Goal: Task Accomplishment & Management: Use online tool/utility

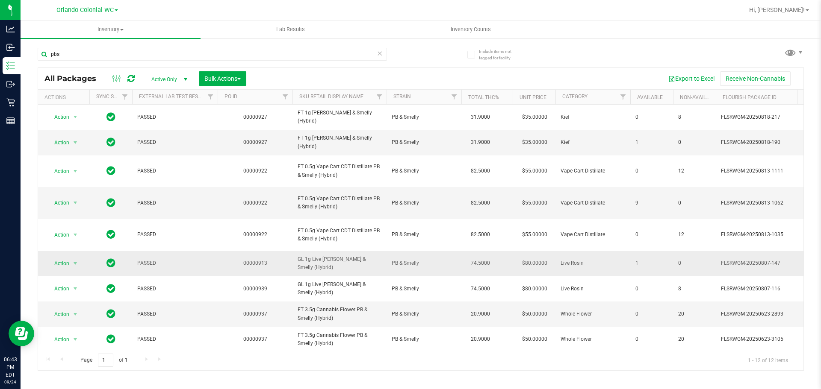
click at [342, 265] on span "GL 1g Live Rosin PB & Smelly (Hybrid)" at bounding box center [339, 264] width 84 height 16
click at [341, 260] on span "GL 1g Live Rosin PB & Smelly (Hybrid)" at bounding box center [339, 264] width 84 height 16
click at [341, 261] on span "GL 1g Live Rosin PB & Smelly (Hybrid)" at bounding box center [339, 264] width 84 height 16
copy tr "GL 1g Live Rosin PB & Smelly (Hybrid)"
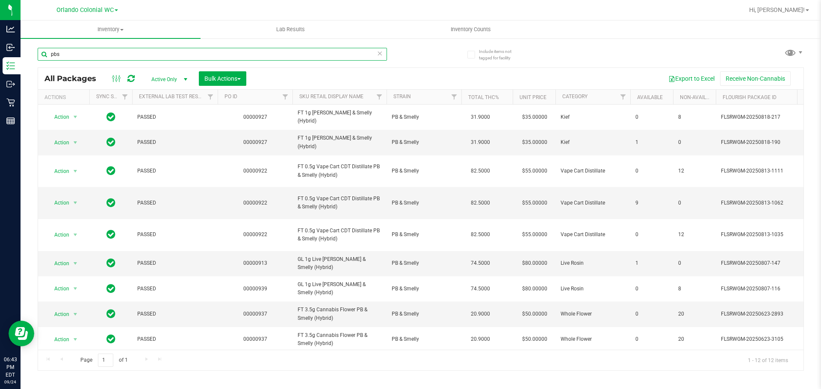
drag, startPoint x: 0, startPoint y: 48, endPoint x: 134, endPoint y: 49, distance: 133.8
click at [0, 49] on div "Analytics Inbound Inventory Outbound Retail Reports 06:43 PM EDT 09/24/2025 09/…" at bounding box center [410, 194] width 821 height 389
paste input "GL 1g Live Rosin PB & Smelly (Hybrid)"
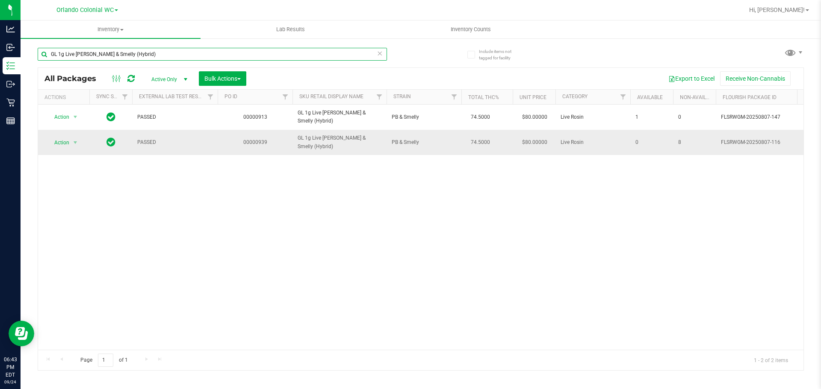
type input "GL 1g Live Rosin PB & Smelly (Hybrid)"
drag, startPoint x: 70, startPoint y: 144, endPoint x: 86, endPoint y: 195, distance: 53.8
click at [70, 144] on span "select" at bounding box center [75, 143] width 11 height 12
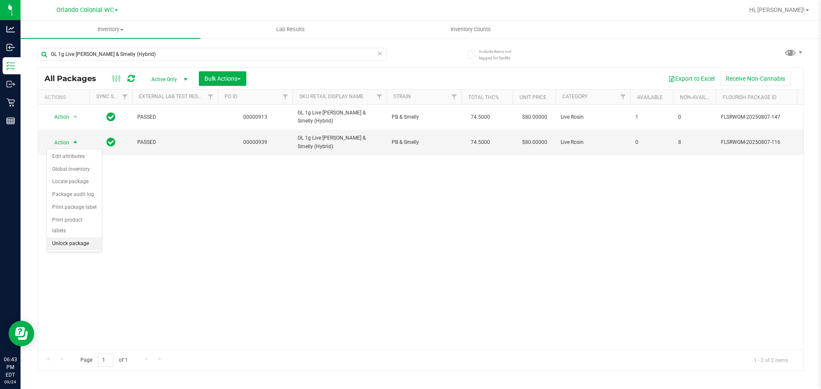
click at [91, 238] on li "Unlock package" at bounding box center [74, 244] width 55 height 13
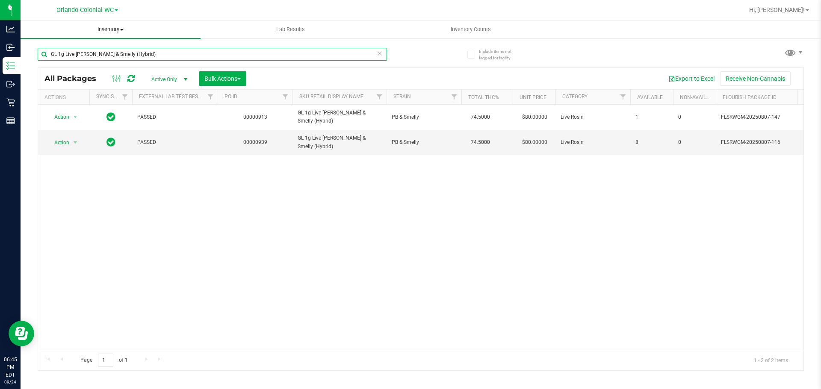
drag, startPoint x: 279, startPoint y: 53, endPoint x: 84, endPoint y: 31, distance: 195.7
click at [0, 21] on div "Analytics Inbound Inventory Outbound Retail Reports 06:45 PM EDT 09/24/2025 09/…" at bounding box center [410, 194] width 821 height 389
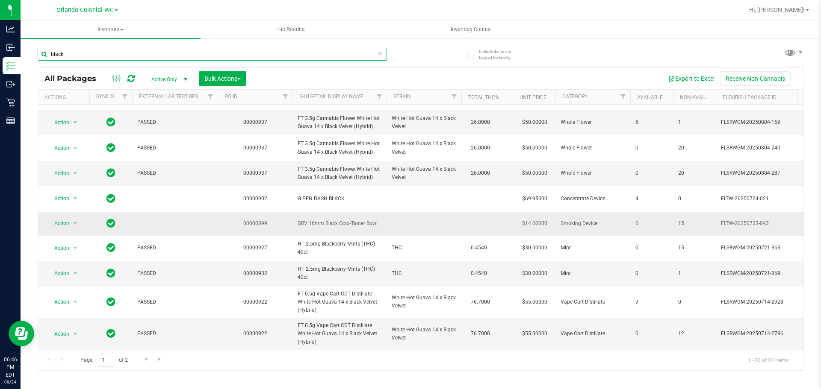
scroll to position [297, 0]
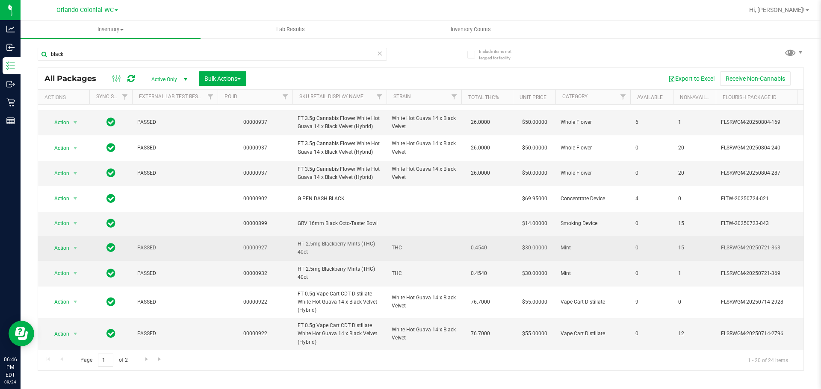
click at [349, 241] on span "HT 2.5mg Blackberry Mints (THC) 40ct" at bounding box center [339, 248] width 84 height 16
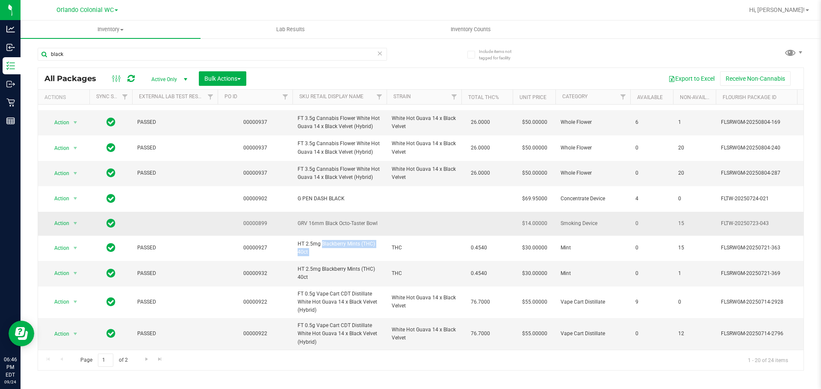
drag, startPoint x: 349, startPoint y: 241, endPoint x: 335, endPoint y: 221, distance: 24.4
click at [349, 240] on span "HT 2.5mg Blackberry Mints (THC) 40ct" at bounding box center [339, 248] width 84 height 16
copy tr "HT 2.5mg Blackberry Mints (THC) 40ct"
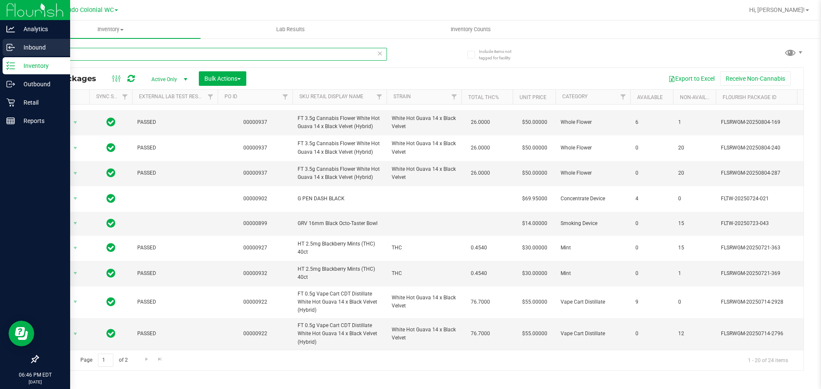
drag, startPoint x: 90, startPoint y: 59, endPoint x: 0, endPoint y: 39, distance: 92.3
click at [0, 41] on div "Analytics Inbound Inventory Outbound Retail Reports 06:46 PM EDT 09/24/2025 09/…" at bounding box center [410, 194] width 821 height 389
paste input "HT 2.5mg Blackberry Mints (THC) 40ct"
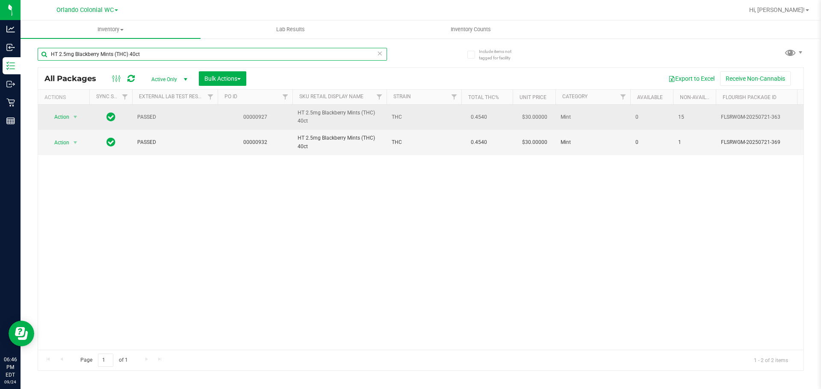
type input "HT 2.5mg Blackberry Mints (THC) 40ct"
click at [68, 114] on span "Action" at bounding box center [58, 117] width 23 height 12
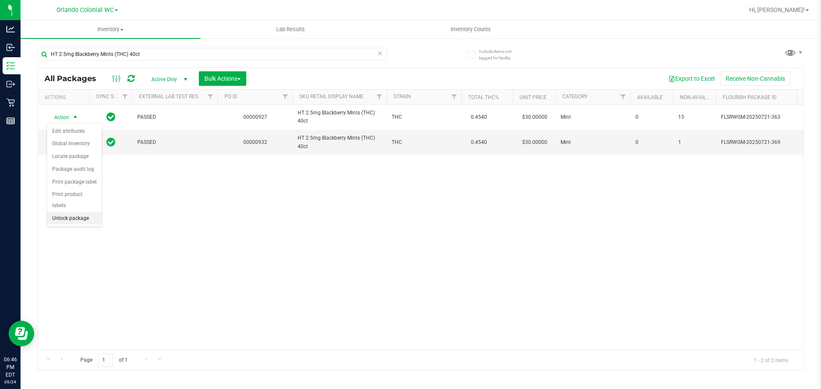
click at [78, 212] on li "Unlock package" at bounding box center [74, 218] width 55 height 13
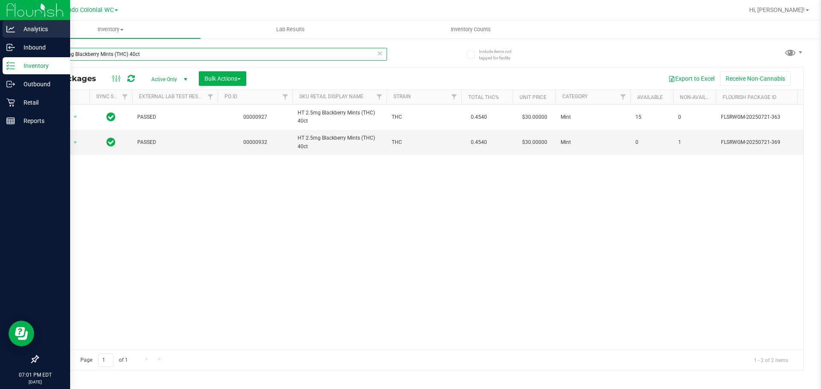
click at [0, 36] on div "Analytics Inbound Inventory Outbound Retail Reports 07:01 PM EDT 09/24/2025 09/…" at bounding box center [410, 194] width 821 height 389
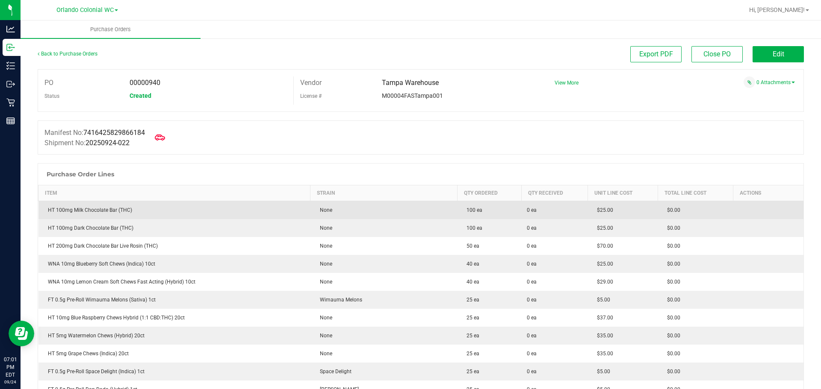
scroll to position [634, 0]
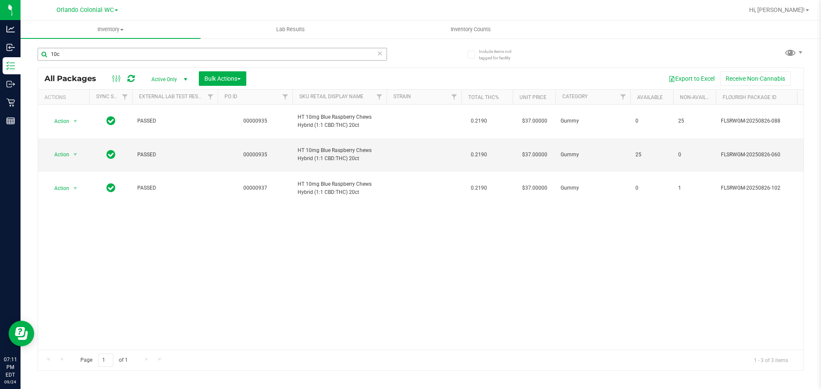
type input "10ct"
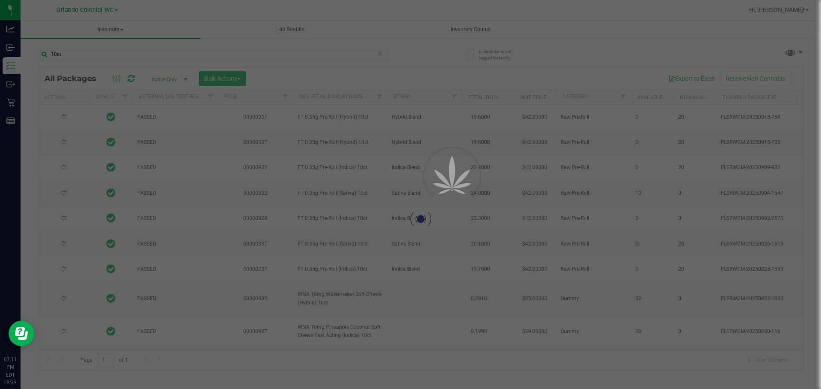
type input "[DATE]"
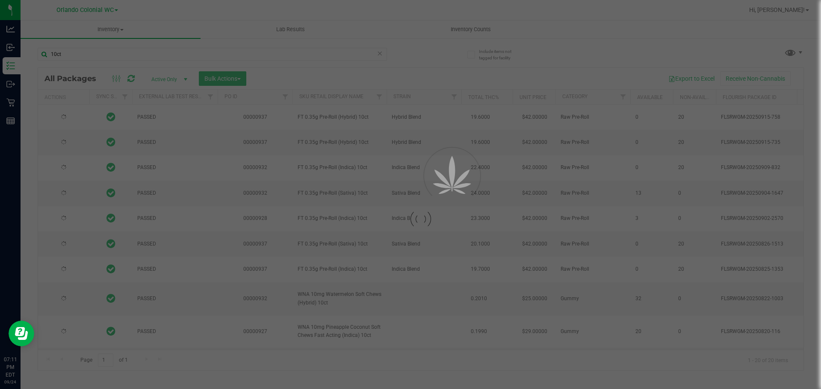
type input "[DATE]"
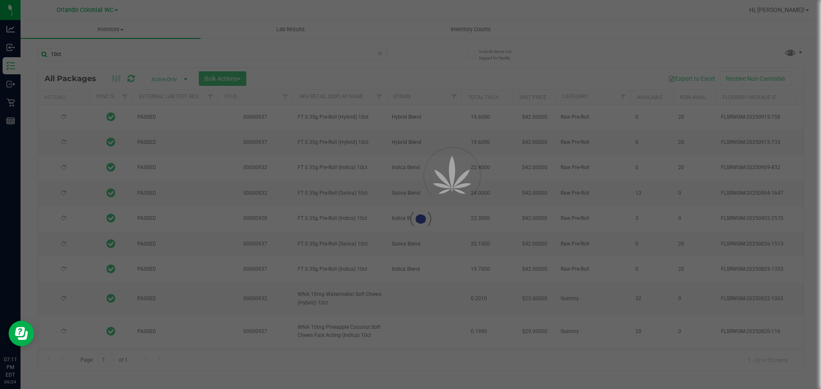
type input "[DATE]"
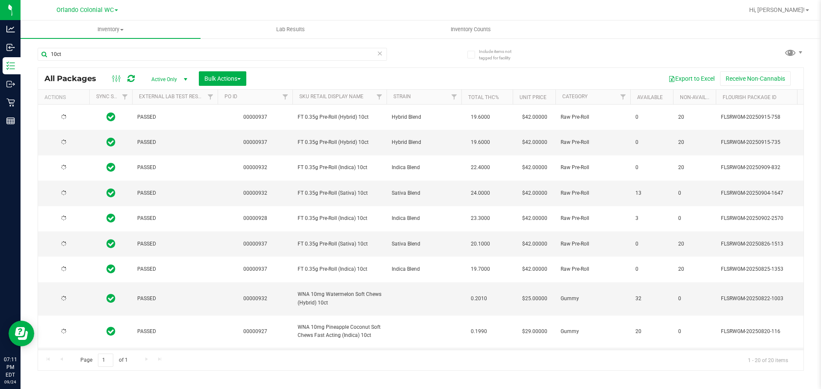
click at [340, 121] on td "FT 0.35g Pre-Roll (Hybrid) 10ct" at bounding box center [339, 117] width 94 height 25
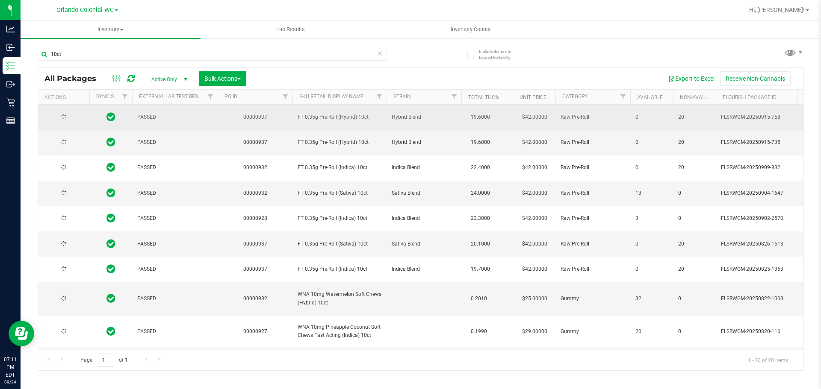
click at [340, 121] on span "FT 0.35g Pre-Roll (Hybrid) 10ct" at bounding box center [339, 117] width 84 height 8
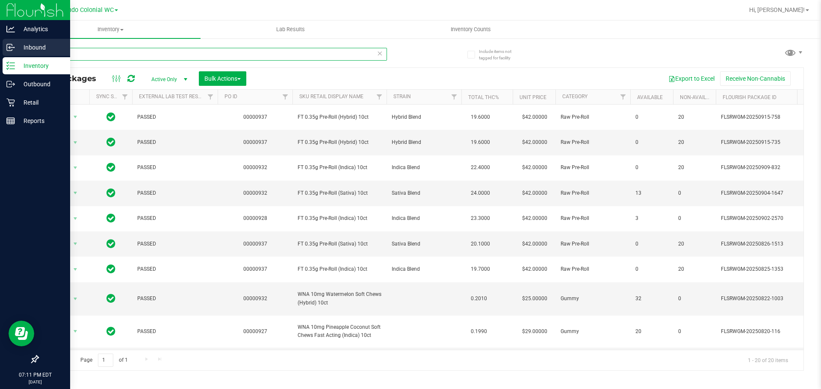
click at [0, 53] on div "Analytics Inbound Inventory Outbound Retail Reports 07:11 PM EDT [DATE] 09/24 O…" at bounding box center [410, 194] width 821 height 389
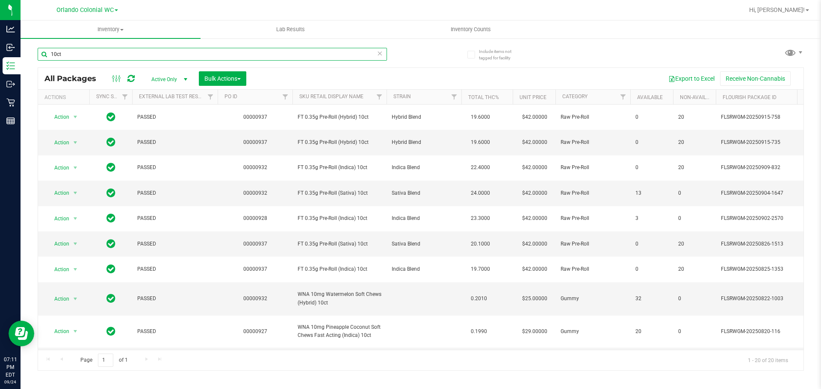
paste input "FT 0.35g Pre-Roll (Hybrid)"
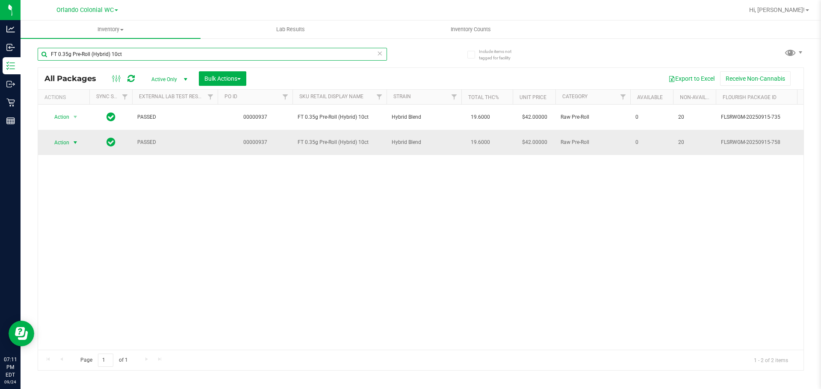
type input "FT 0.35g Pre-Roll (Hybrid) 10ct"
click at [72, 144] on span "select" at bounding box center [75, 142] width 7 height 7
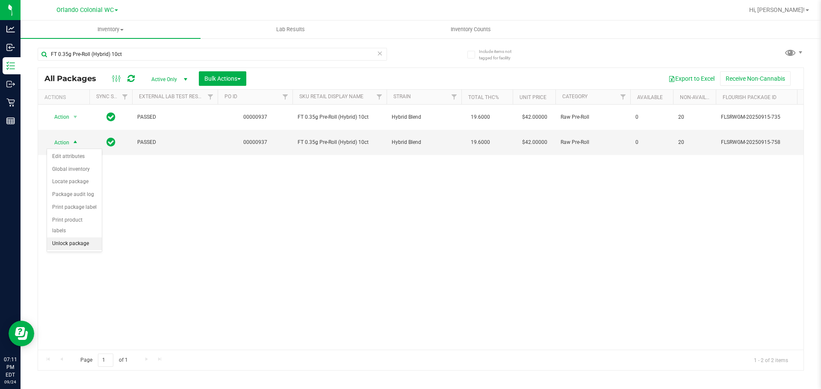
click at [86, 238] on li "Unlock package" at bounding box center [74, 244] width 55 height 13
